Goal: Feedback & Contribution: Leave review/rating

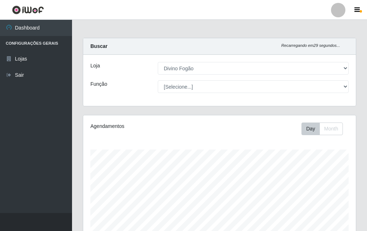
select select "499"
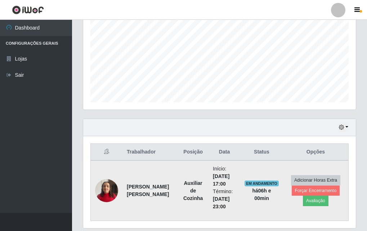
click at [110, 199] on img at bounding box center [106, 190] width 23 height 31
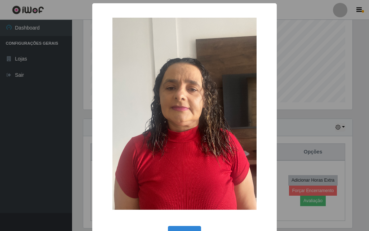
click at [303, 87] on div "× OK Cancel" at bounding box center [184, 115] width 369 height 231
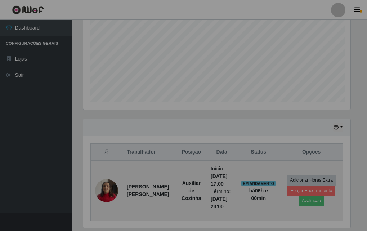
scroll to position [149, 273]
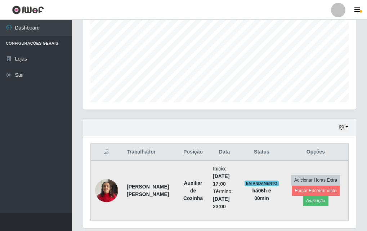
click at [104, 188] on img at bounding box center [106, 190] width 23 height 31
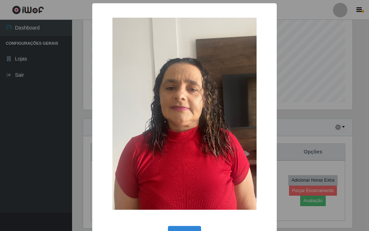
click at [341, 28] on div "× OK Cancel" at bounding box center [184, 115] width 369 height 231
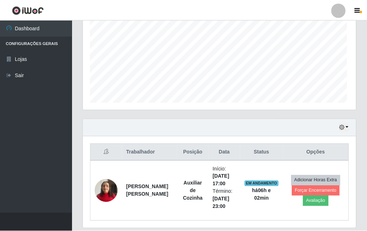
scroll to position [149, 273]
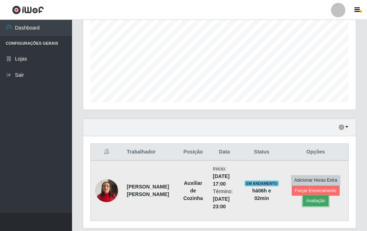
click at [323, 199] on button "Avaliação" at bounding box center [316, 201] width 26 height 10
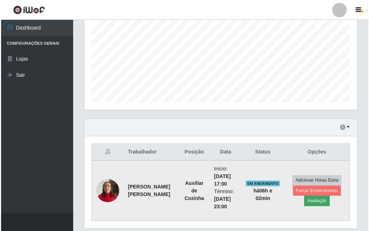
scroll to position [149, 269]
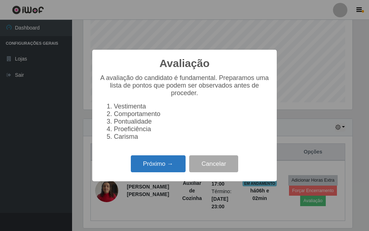
click at [160, 172] on button "Próximo →" at bounding box center [158, 163] width 55 height 17
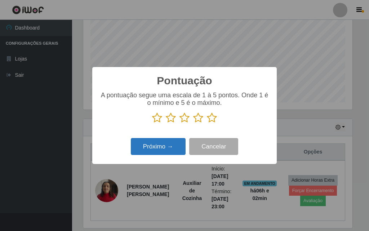
click at [174, 152] on button "Próximo →" at bounding box center [158, 146] width 55 height 17
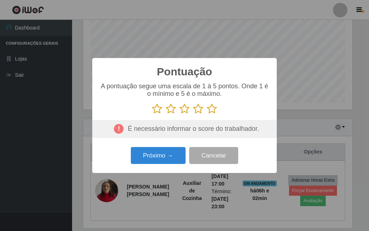
click at [215, 103] on div "A pontuação segue uma escala de 1 à 5 pontos. Onde 1 é o mínimo e 5 é o máximo." at bounding box center [184, 98] width 170 height 32
click at [214, 109] on icon at bounding box center [212, 108] width 10 height 11
click at [207, 114] on input "radio" at bounding box center [207, 114] width 0 height 0
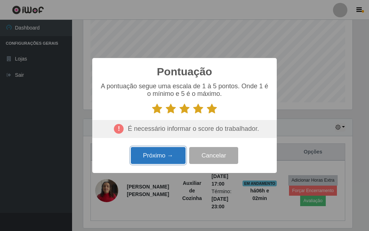
click at [170, 161] on button "Próximo →" at bounding box center [158, 155] width 55 height 17
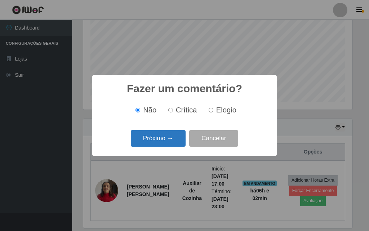
click at [160, 144] on button "Próximo →" at bounding box center [158, 138] width 55 height 17
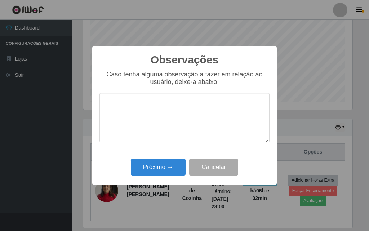
click at [173, 159] on div "Próximo → Cancelar" at bounding box center [184, 167] width 170 height 21
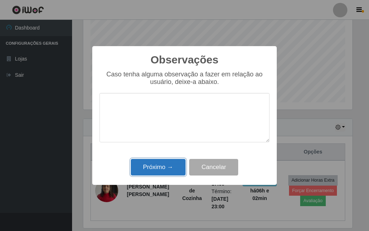
click at [171, 166] on button "Próximo →" at bounding box center [158, 167] width 55 height 17
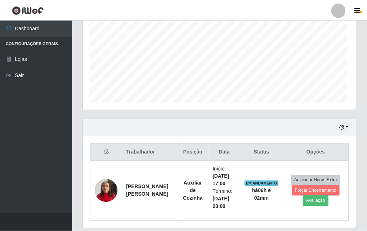
scroll to position [149, 273]
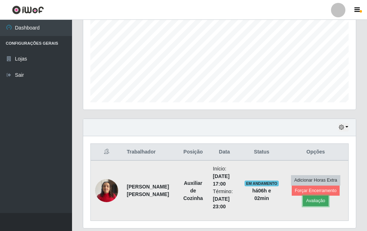
click at [304, 198] on button "Avaliação" at bounding box center [316, 201] width 26 height 10
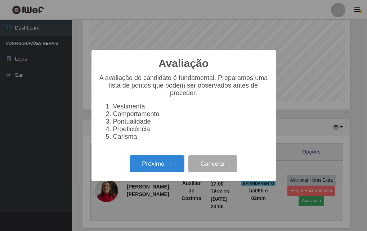
scroll to position [149, 269]
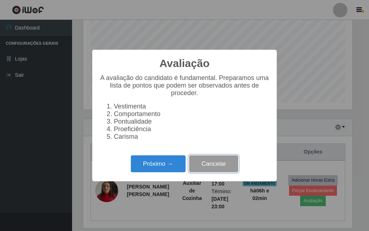
click at [205, 172] on button "Cancelar" at bounding box center [213, 163] width 49 height 17
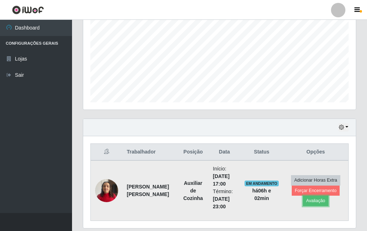
scroll to position [149, 273]
click at [302, 187] on button "Forçar Encerramento" at bounding box center [316, 191] width 48 height 10
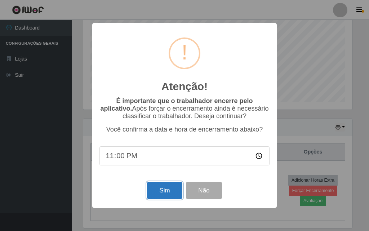
click at [173, 191] on button "Sim" at bounding box center [164, 190] width 35 height 17
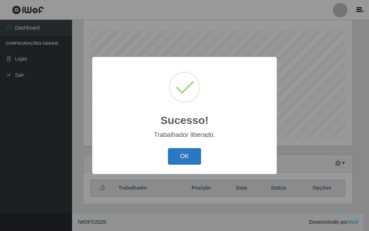
click at [185, 153] on button "OK" at bounding box center [185, 156] width 34 height 17
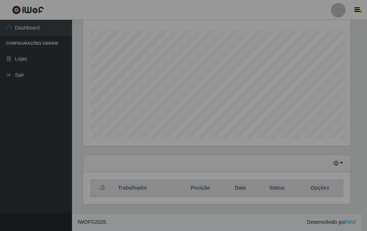
scroll to position [149, 273]
